Goal: Task Accomplishment & Management: Use online tool/utility

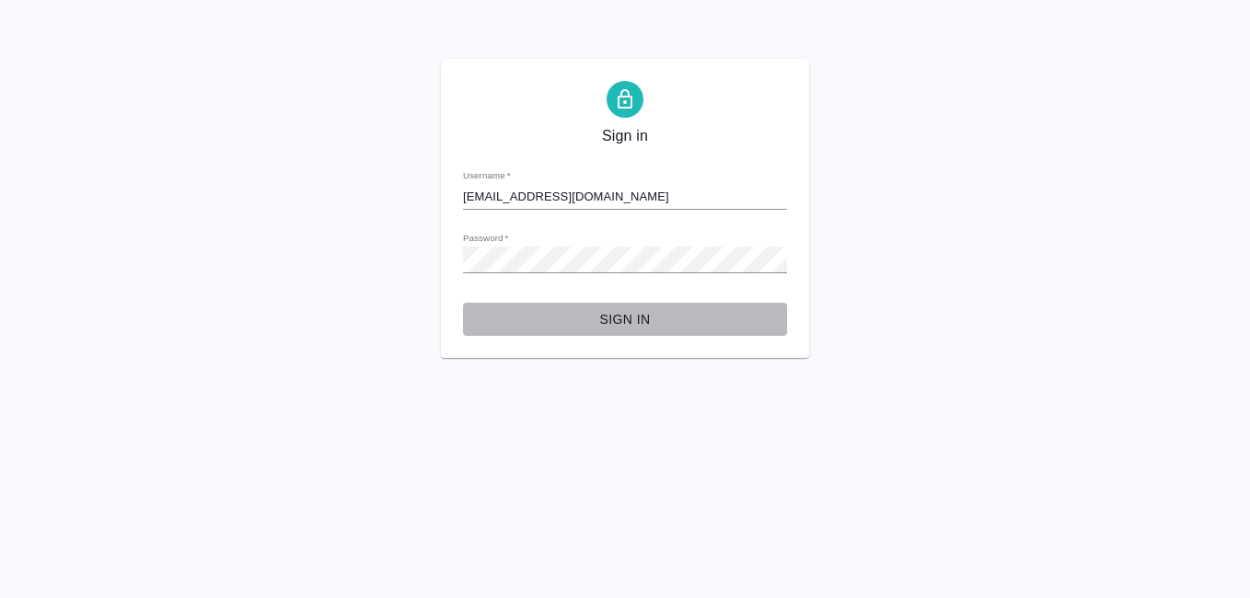
click at [629, 318] on span "Sign in" at bounding box center [625, 319] width 295 height 23
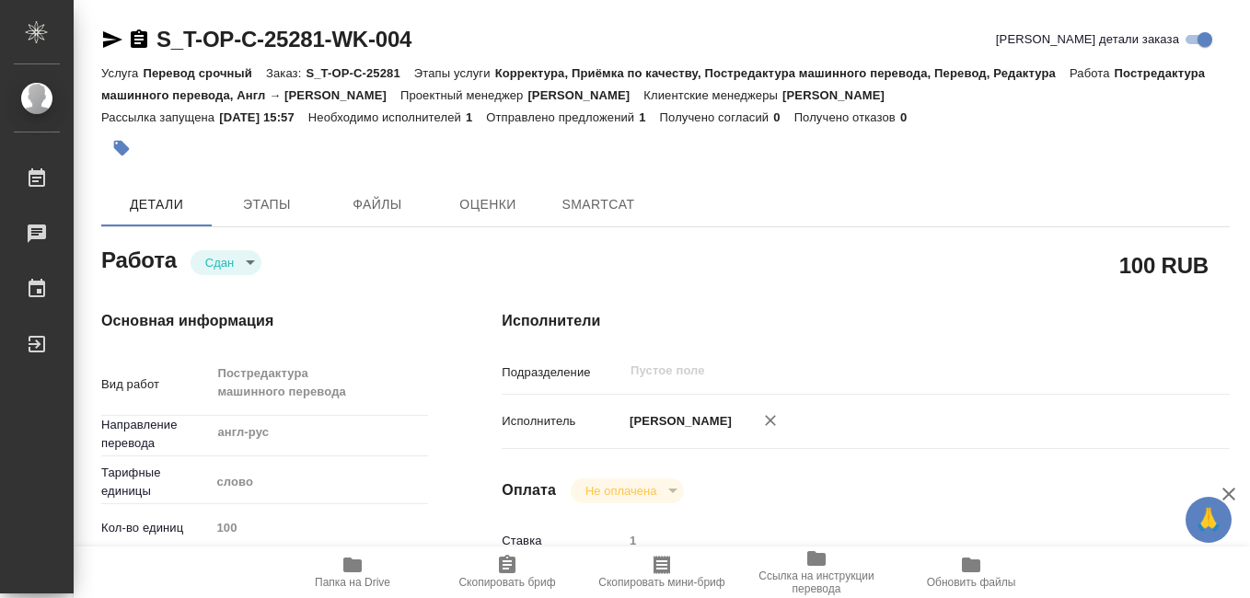
type textarea "x"
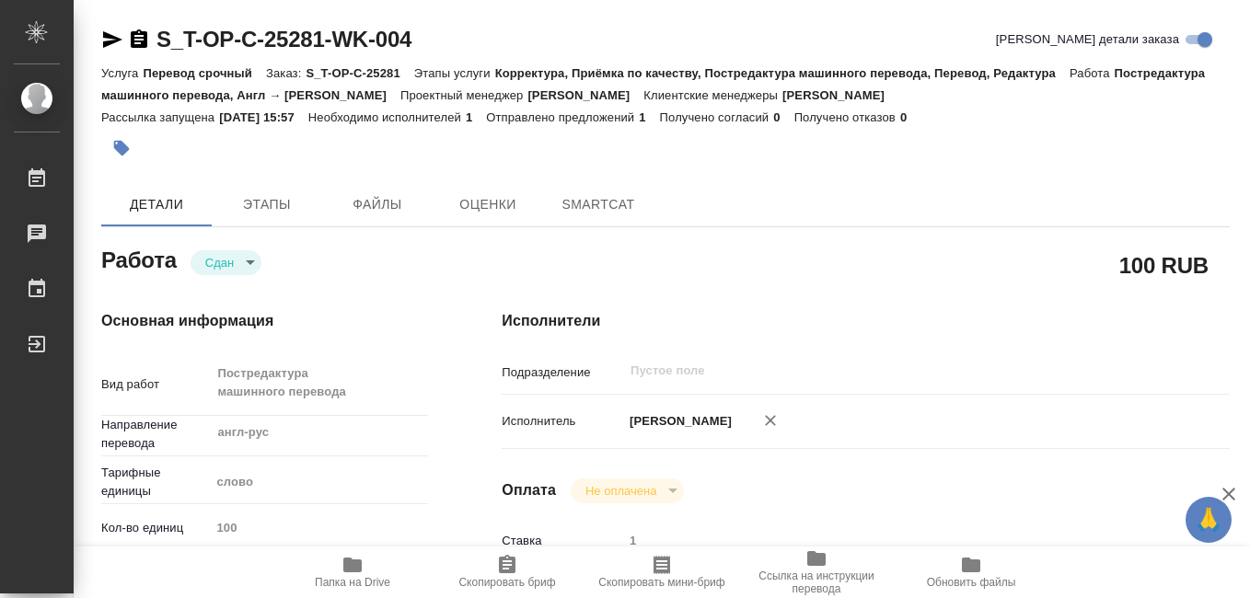
type textarea "x"
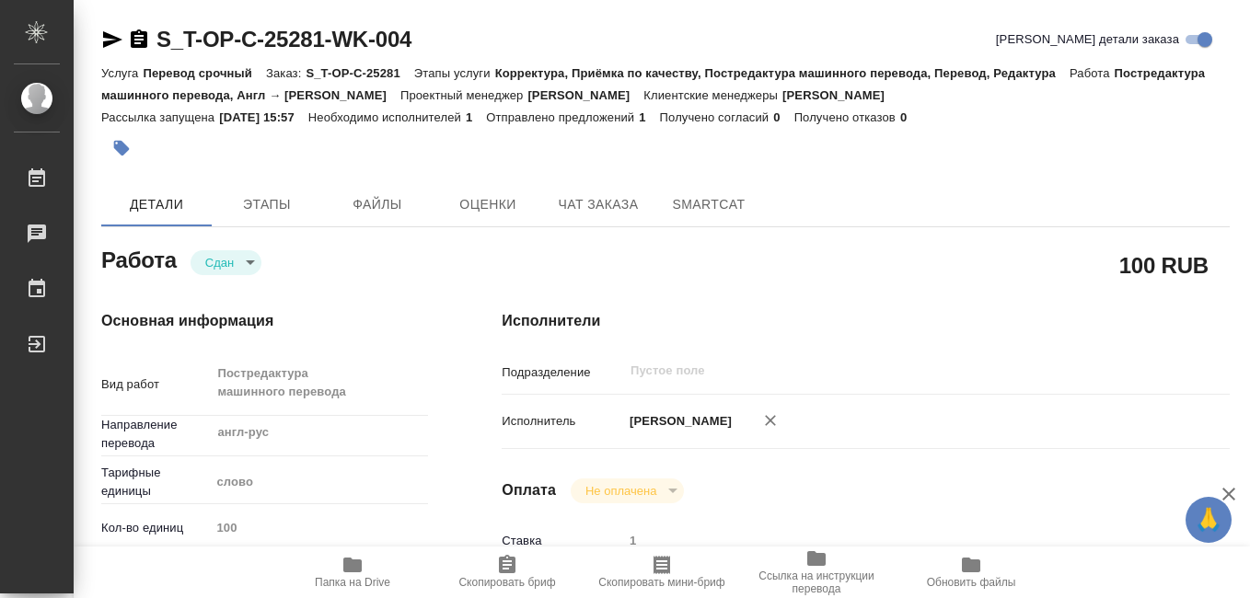
type textarea "x"
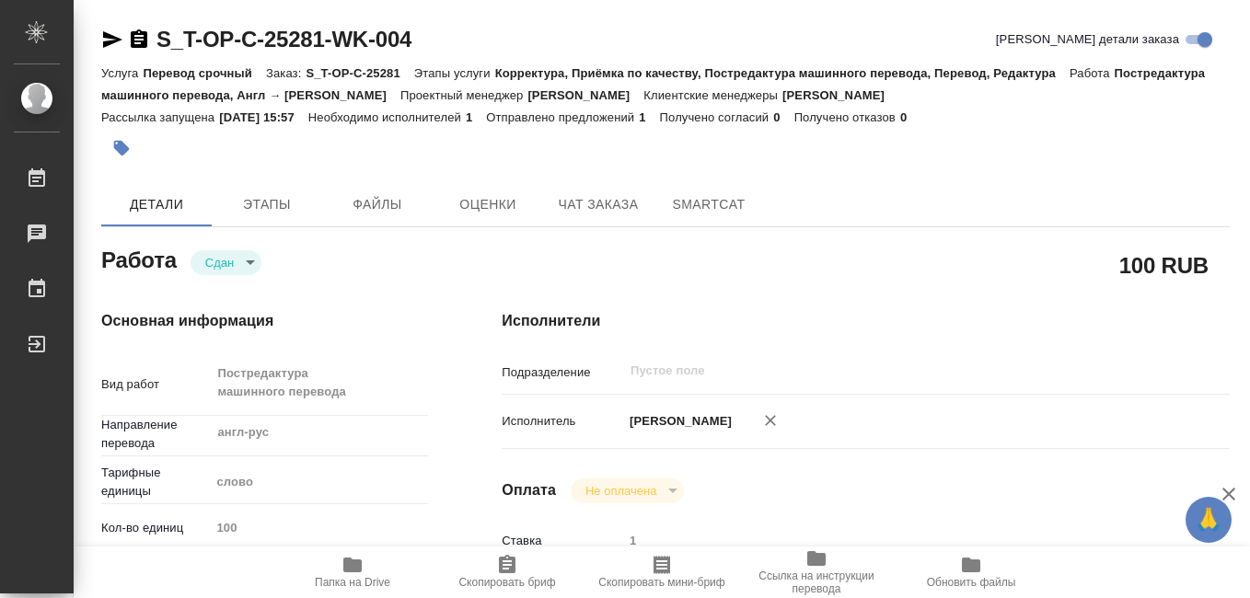
click at [346, 570] on icon "button" at bounding box center [352, 565] width 18 height 15
type textarea "x"
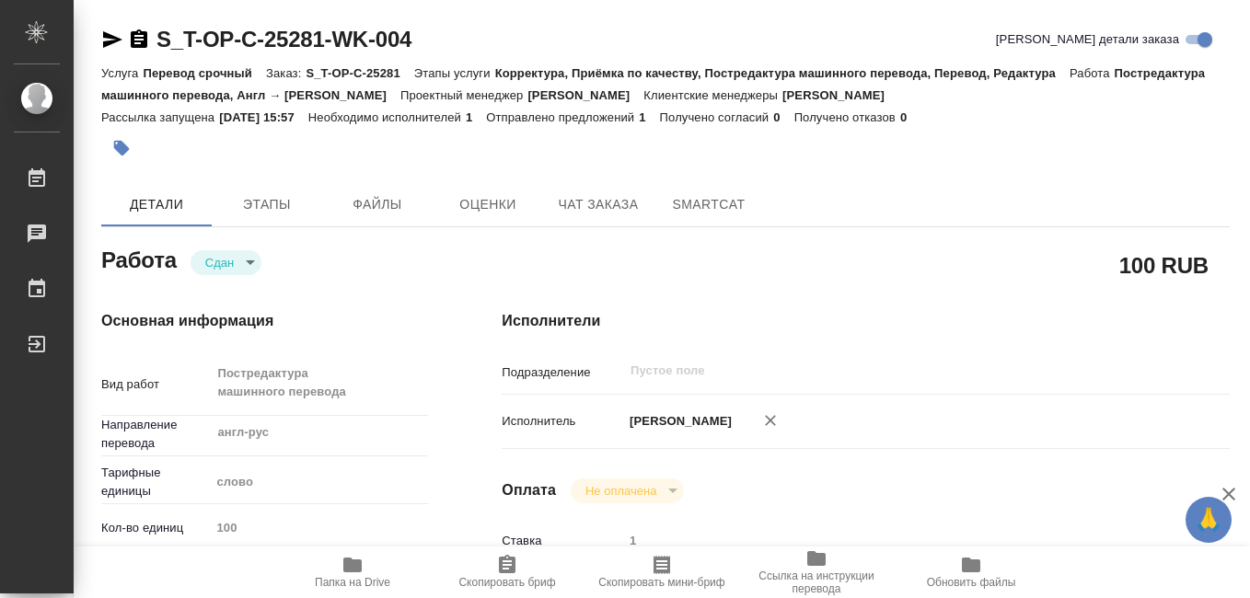
type textarea "x"
